Goal: Find specific page/section: Find specific page/section

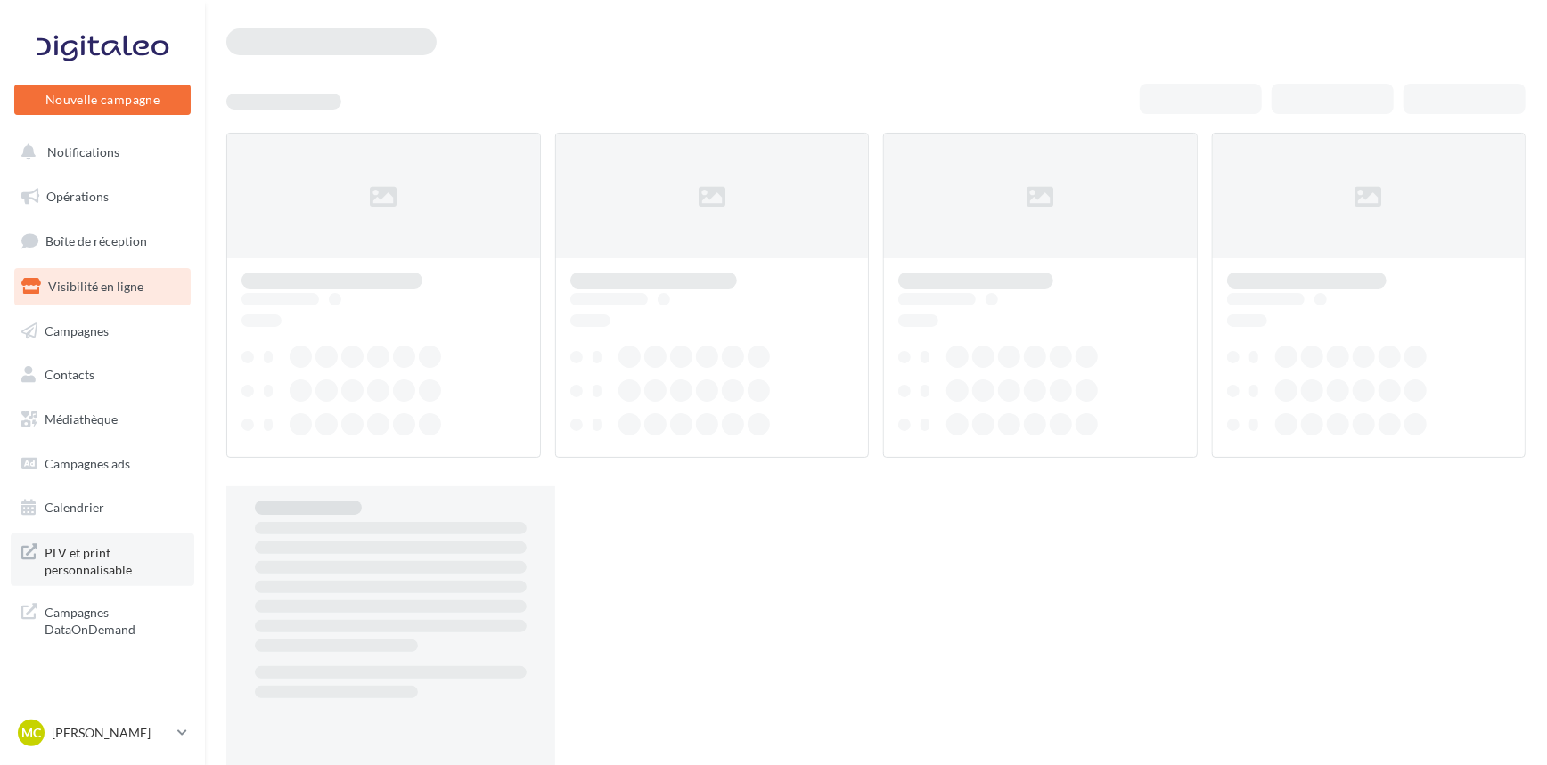
click at [102, 555] on span "PLV et print personnalisable" at bounding box center [114, 560] width 139 height 38
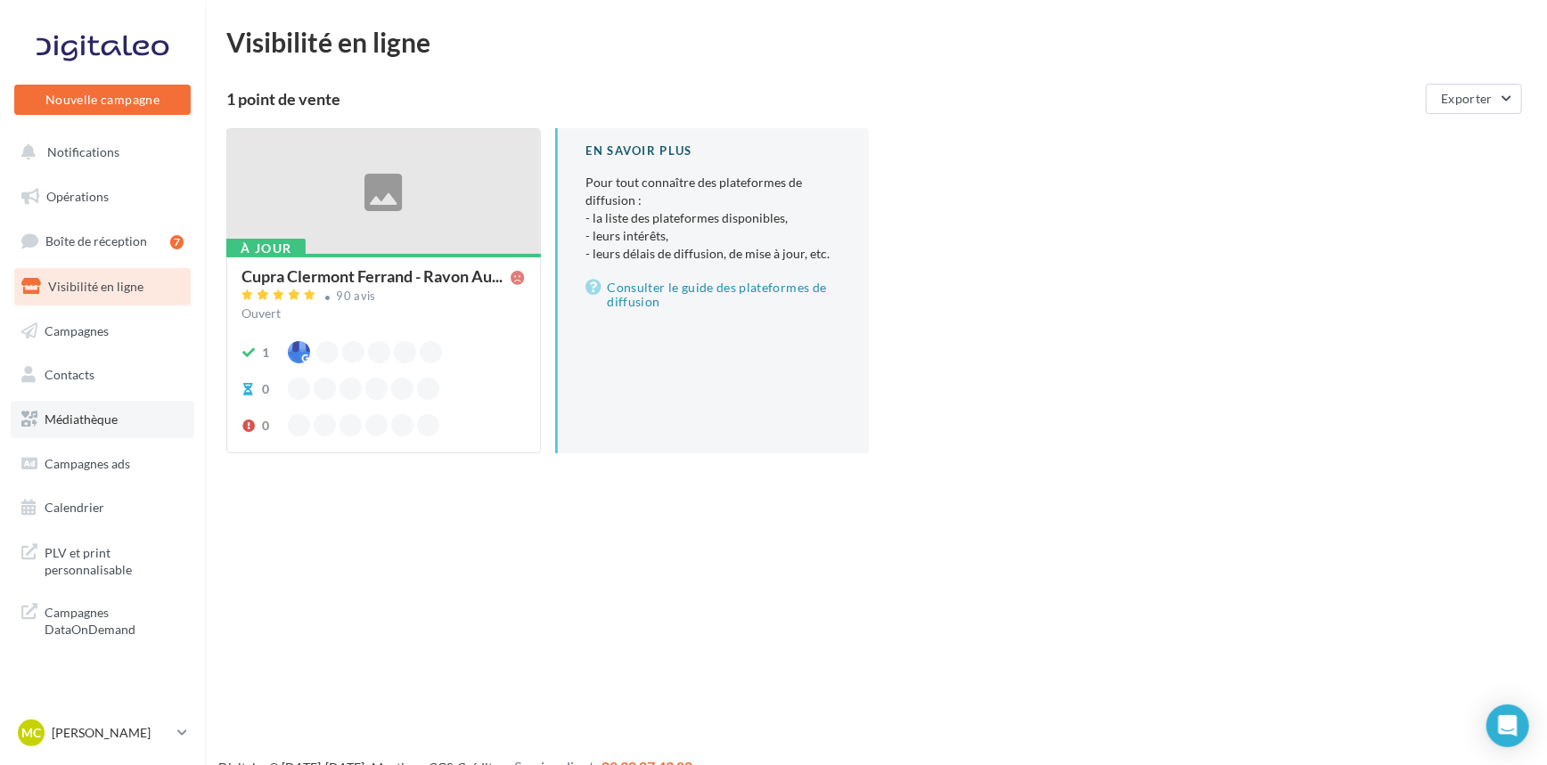
click at [89, 417] on span "Médiathèque" at bounding box center [81, 419] width 73 height 15
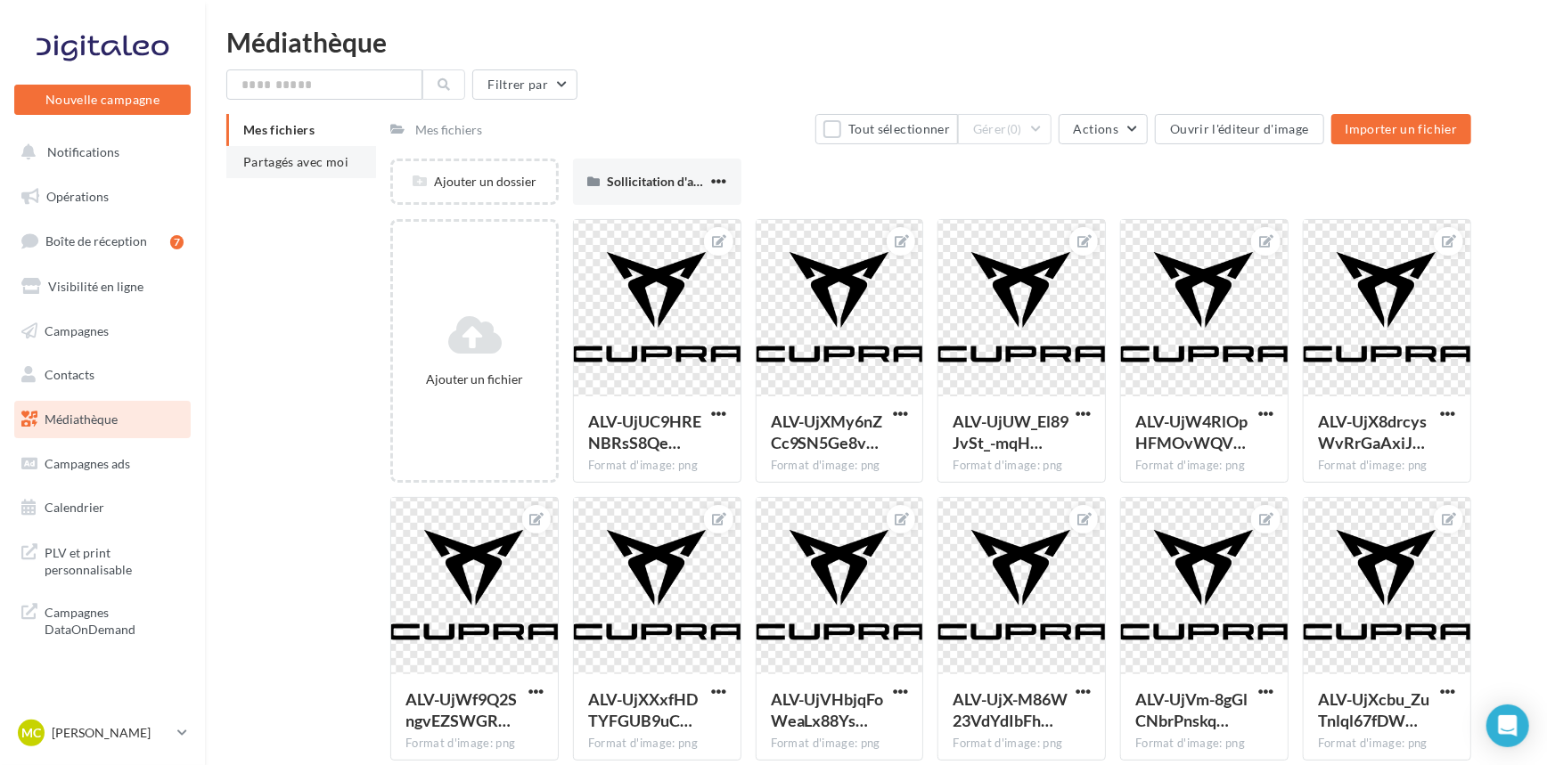
click at [299, 175] on li "Partagés avec moi" at bounding box center [301, 162] width 150 height 32
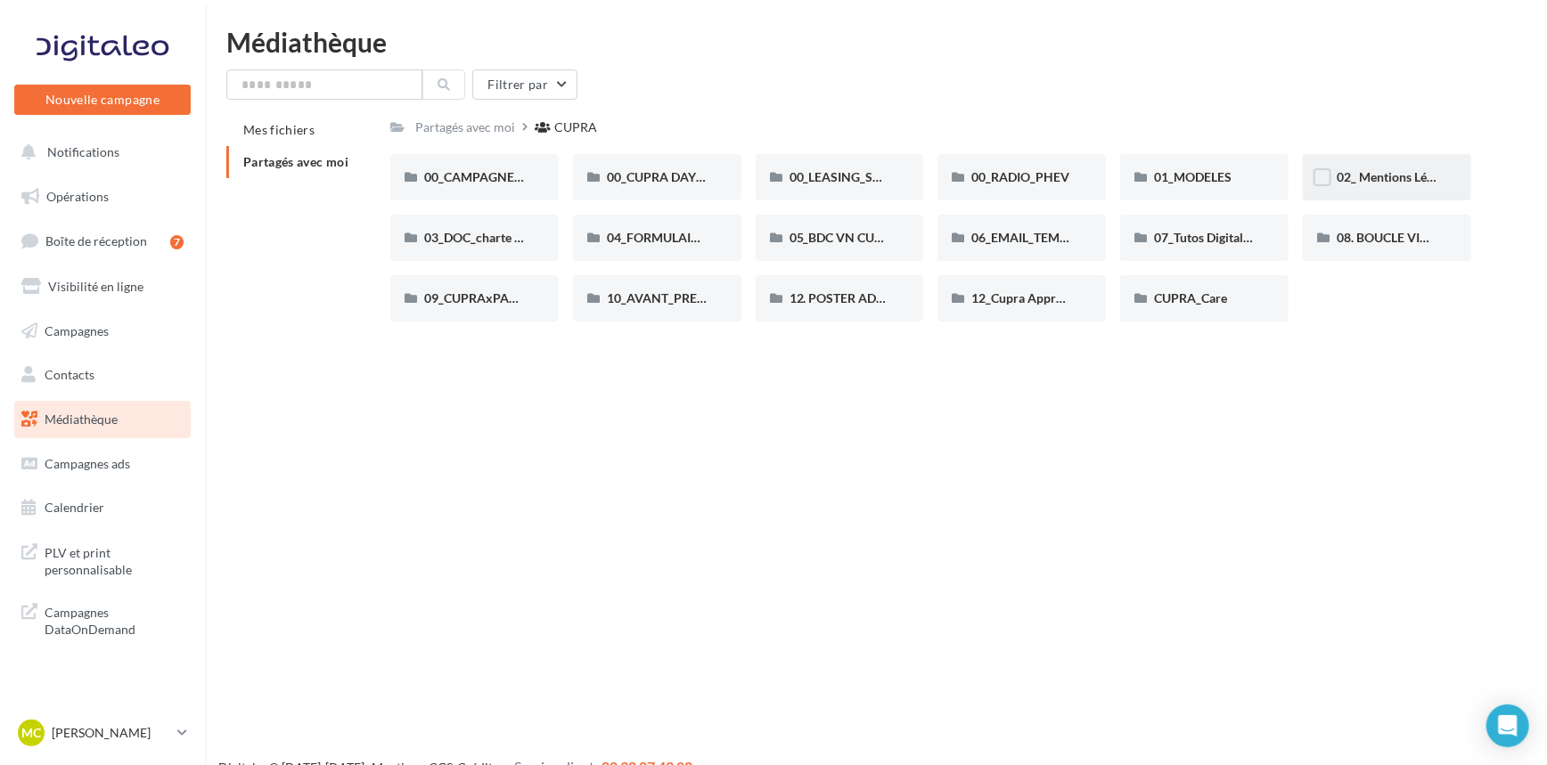
click at [1386, 185] on div "02_ Mentions Légales" at bounding box center [1387, 177] width 101 height 18
